Goal: Task Accomplishment & Management: Manage account settings

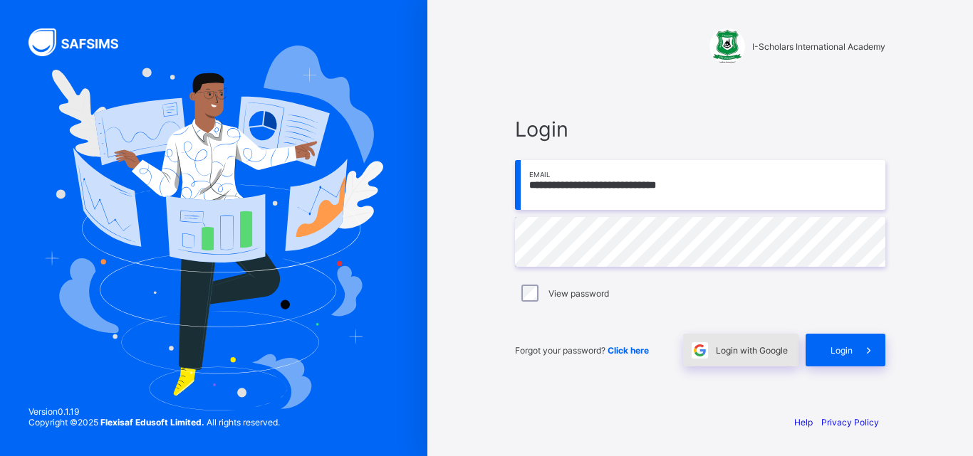
click at [768, 355] on span "Login with Google" at bounding box center [752, 350] width 72 height 11
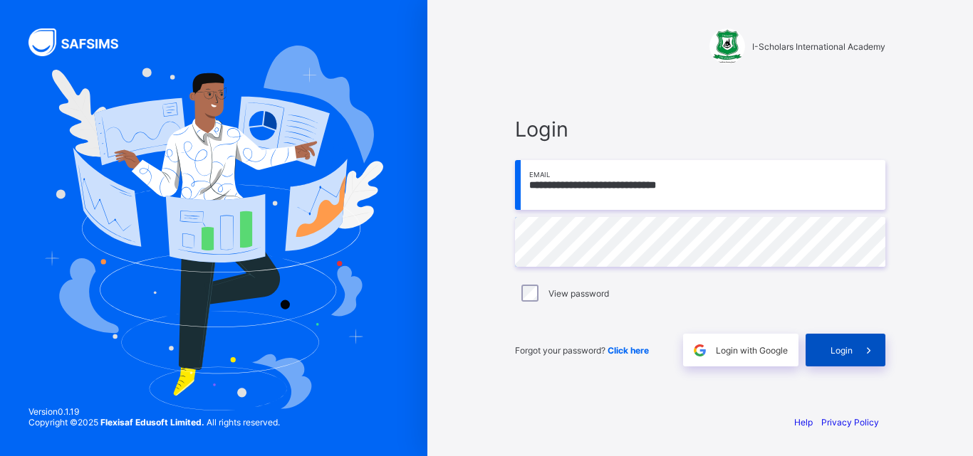
click at [842, 352] on span "Login" at bounding box center [841, 350] width 22 height 11
click at [513, 400] on div "**********" at bounding box center [700, 241] width 399 height 323
click at [844, 350] on span "Login" at bounding box center [841, 350] width 22 height 11
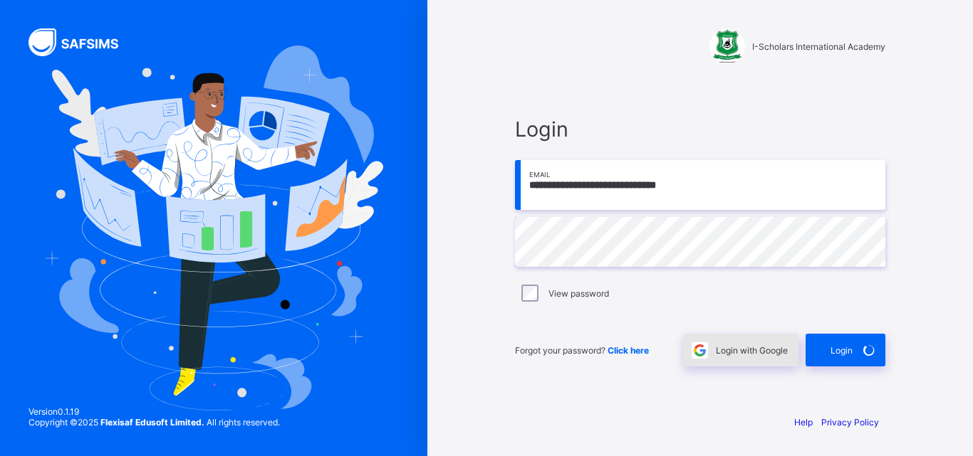
click at [695, 353] on img at bounding box center [699, 350] width 16 height 16
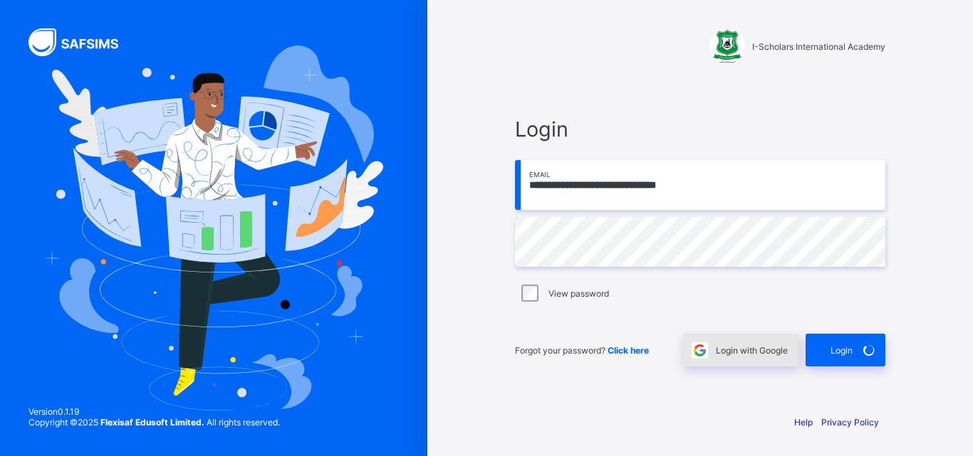
click at [695, 353] on img at bounding box center [699, 350] width 16 height 16
